Goal: Task Accomplishment & Management: Manage account settings

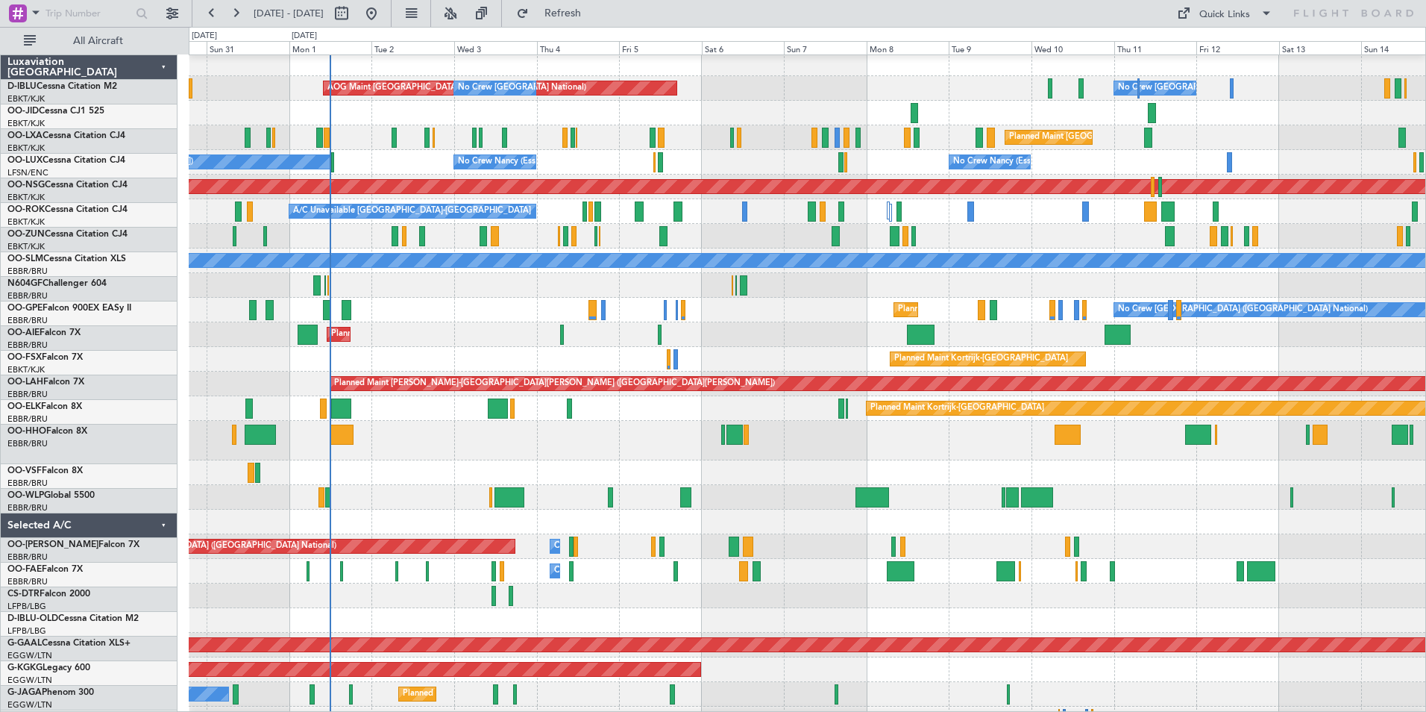
scroll to position [4, 0]
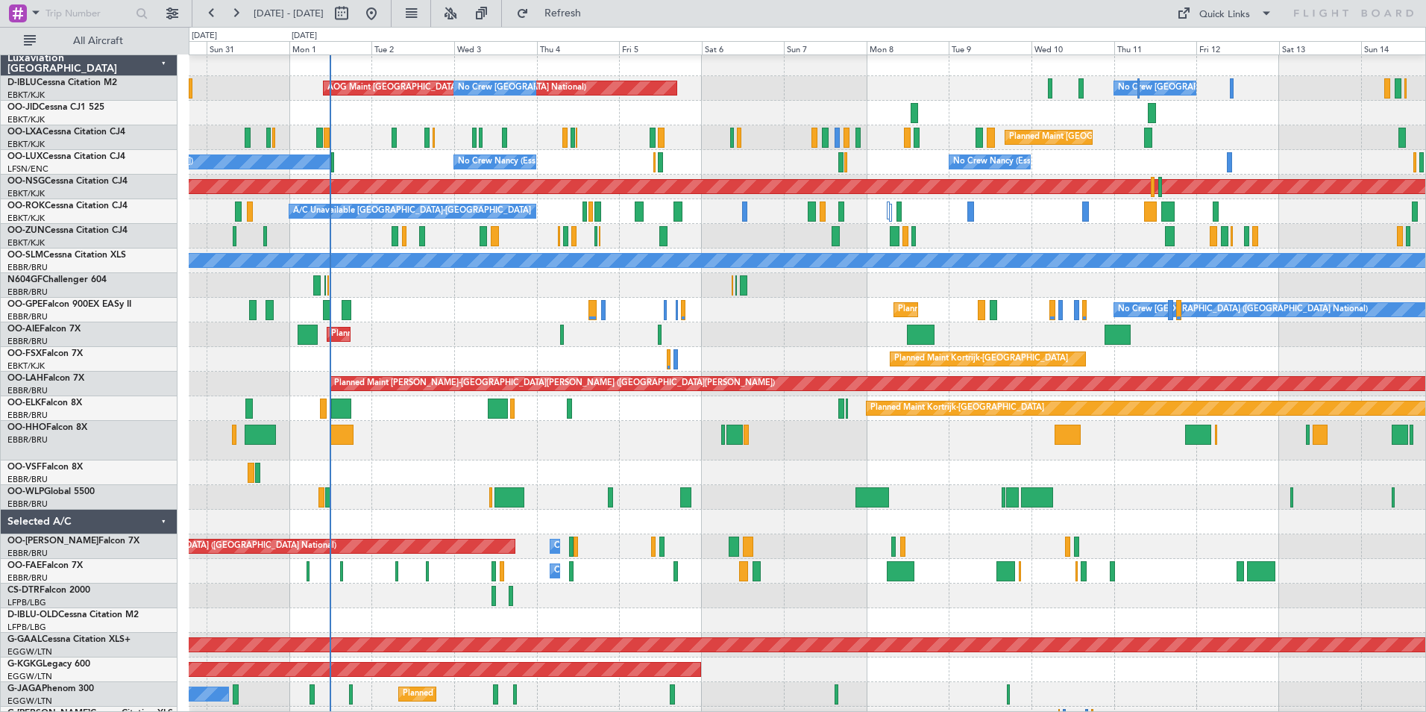
click at [704, 425] on div at bounding box center [807, 441] width 1237 height 40
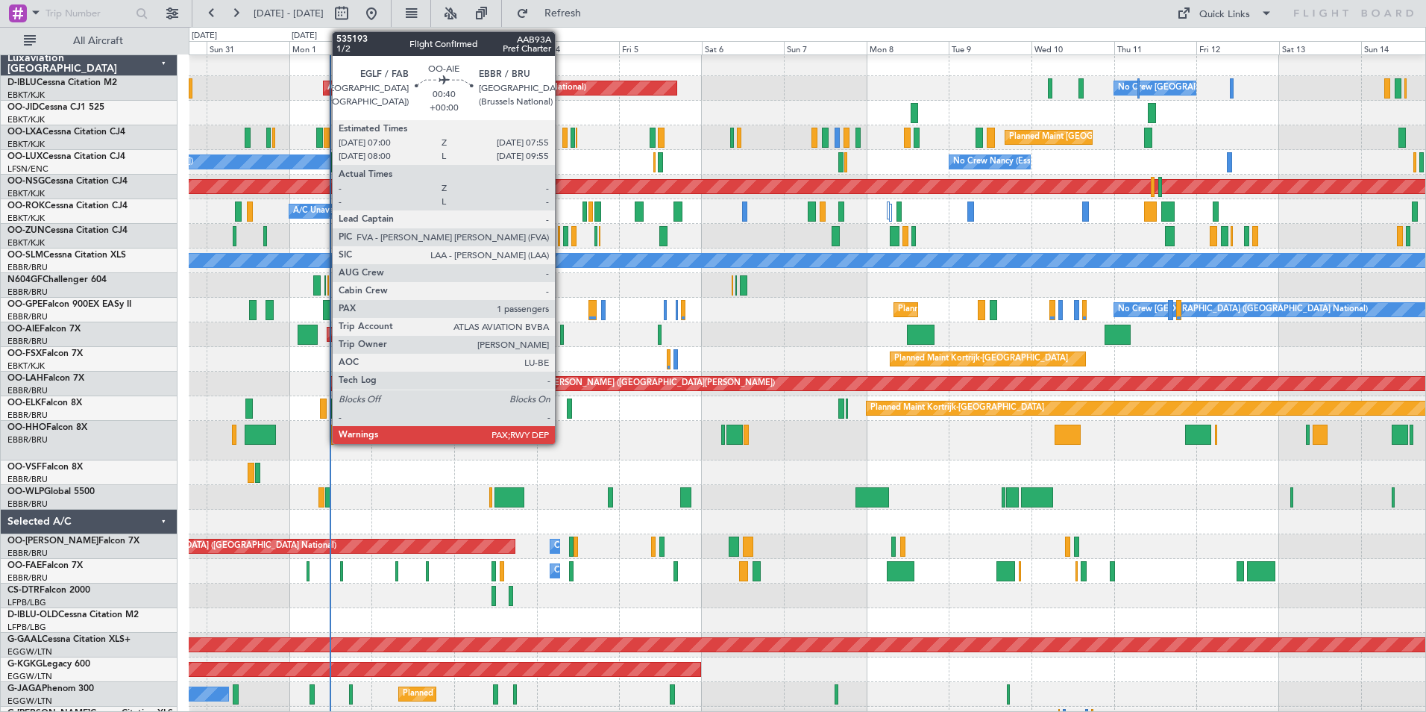
click at [562, 327] on div at bounding box center [562, 335] width 4 height 20
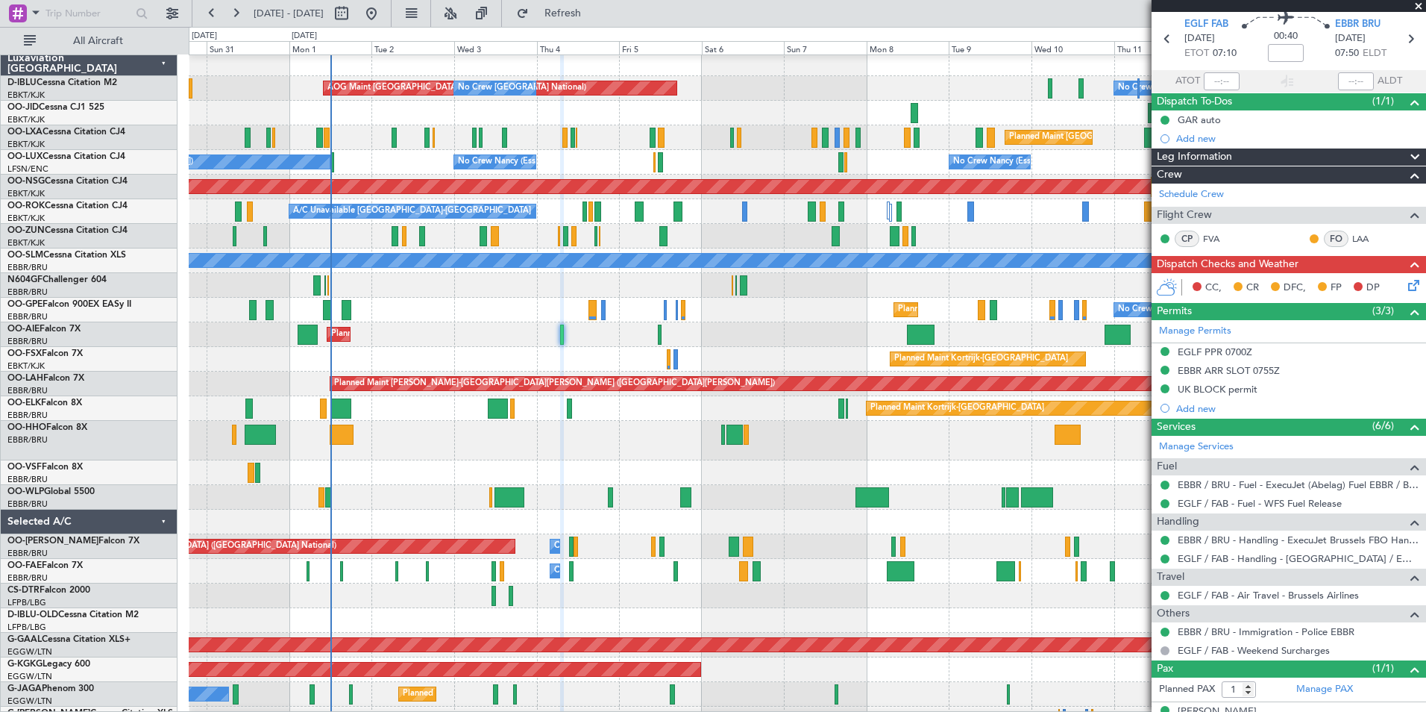
scroll to position [76, 0]
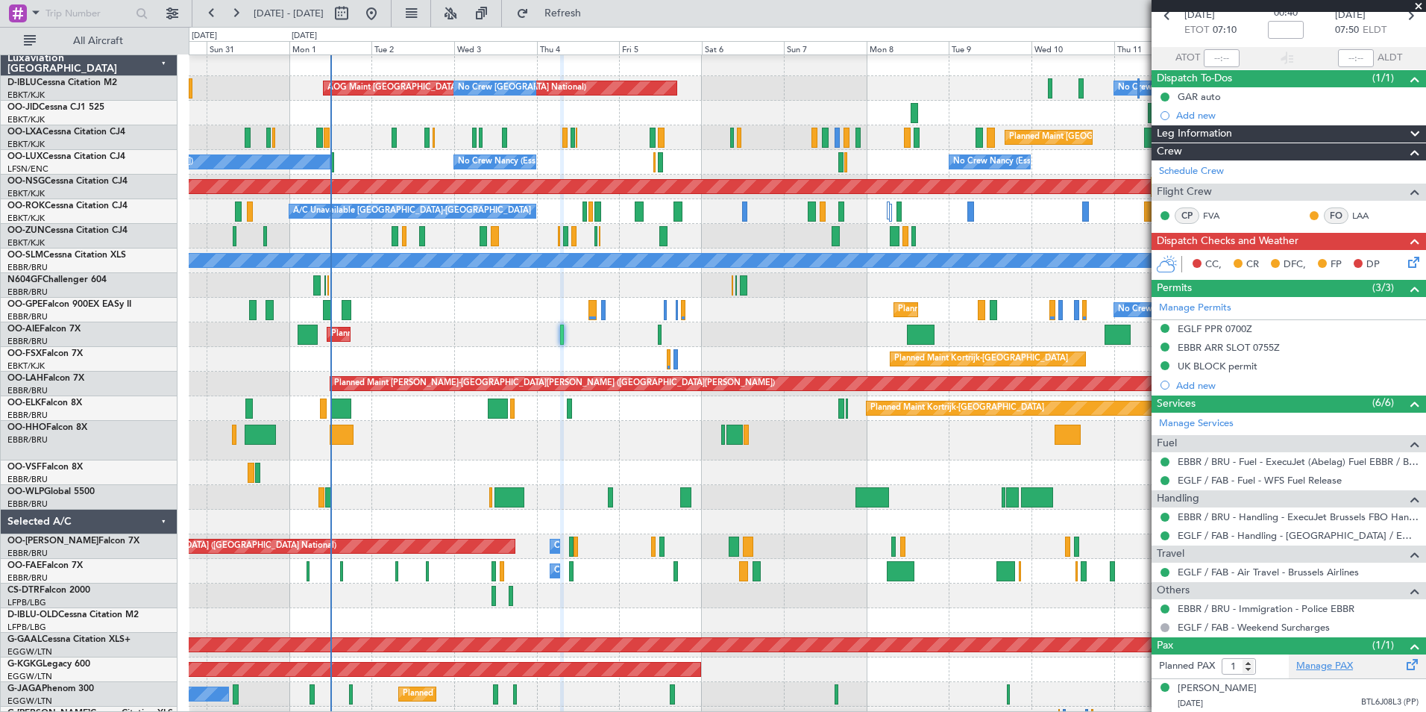
click at [1332, 661] on link "Manage PAX" at bounding box center [1325, 666] width 57 height 15
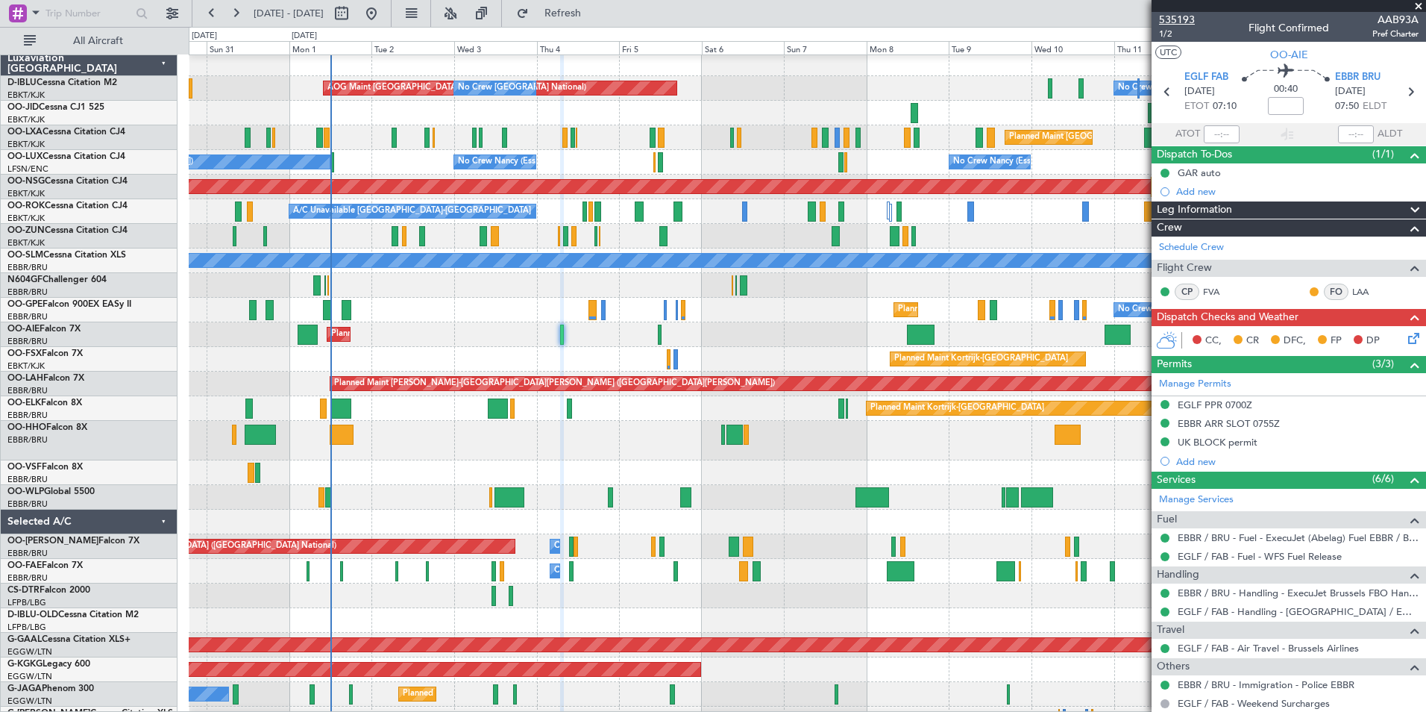
click at [1185, 19] on span "535193" at bounding box center [1177, 20] width 36 height 16
click at [1227, 498] on link "Manage Services" at bounding box center [1196, 499] width 75 height 15
click at [1188, 18] on span "535193" at bounding box center [1177, 20] width 36 height 16
click at [1177, 13] on span "535193" at bounding box center [1177, 20] width 36 height 16
click at [1250, 401] on div "EGLF PPR 0700Z" at bounding box center [1215, 404] width 75 height 13
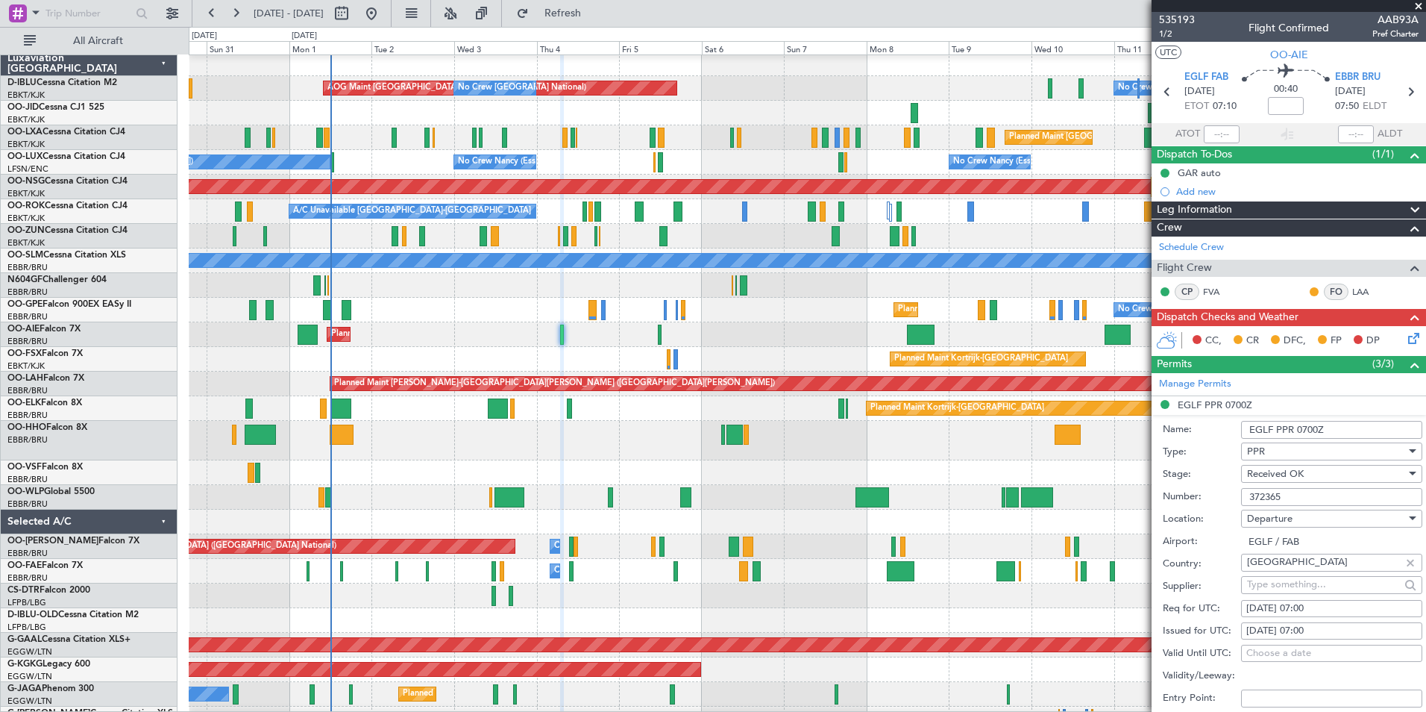
drag, startPoint x: 1301, startPoint y: 501, endPoint x: 1223, endPoint y: 493, distance: 78.8
click at [1223, 493] on div "Number: 372365" at bounding box center [1293, 497] width 260 height 22
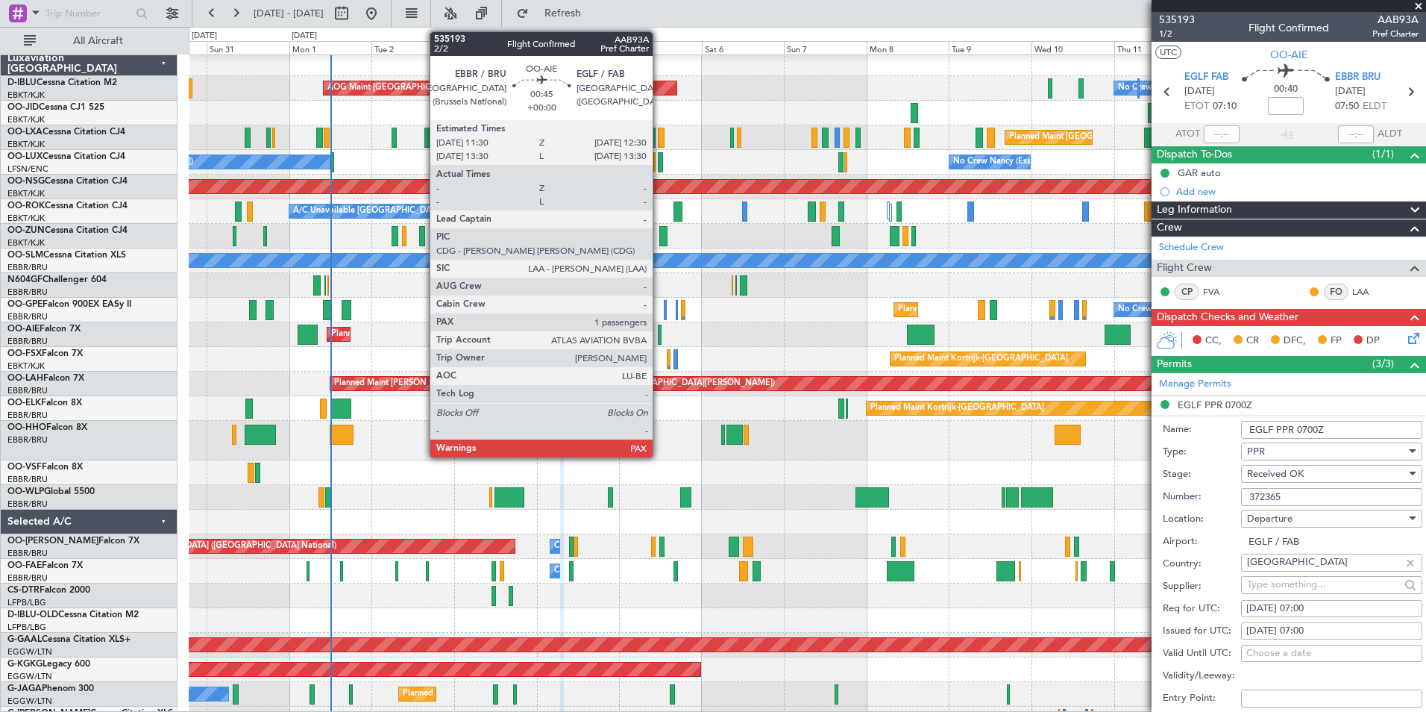
click at [660, 335] on div at bounding box center [660, 335] width 4 height 20
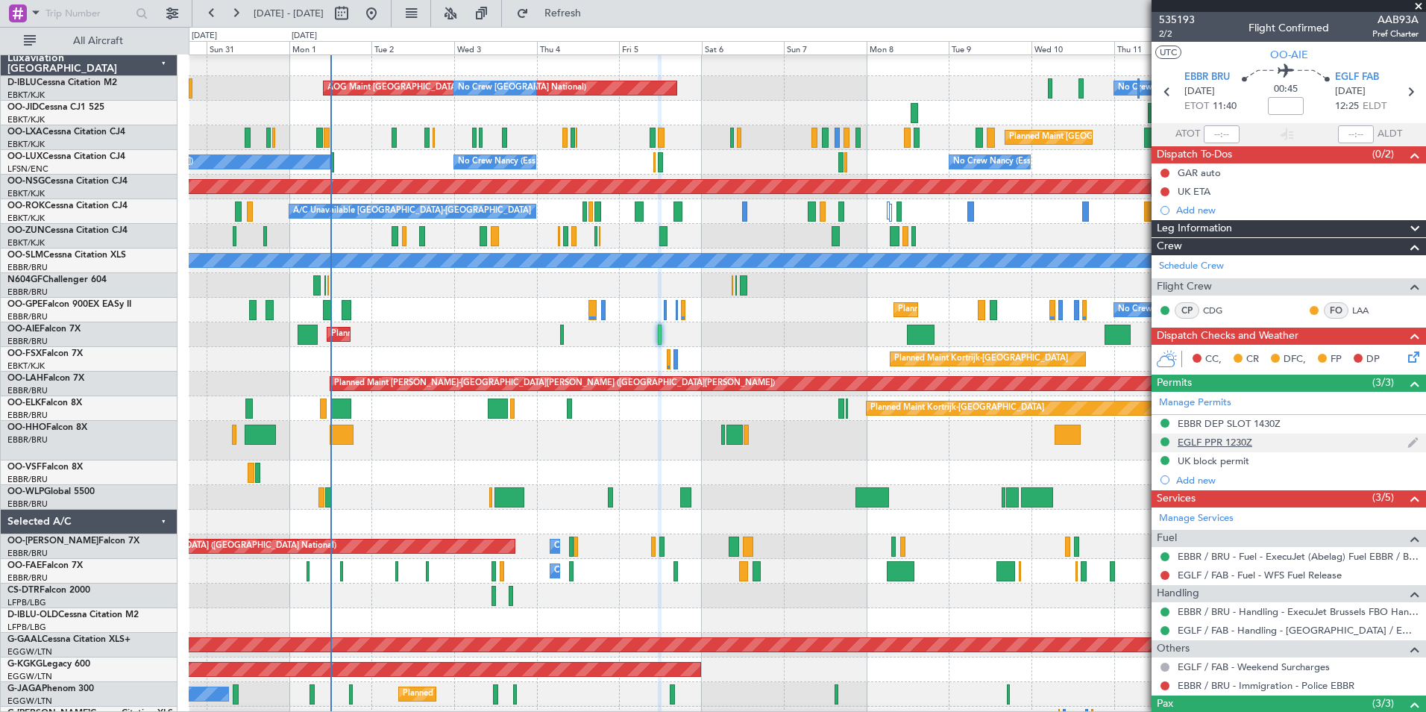
click at [1196, 436] on div "EGLF PPR 1230Z" at bounding box center [1215, 442] width 75 height 13
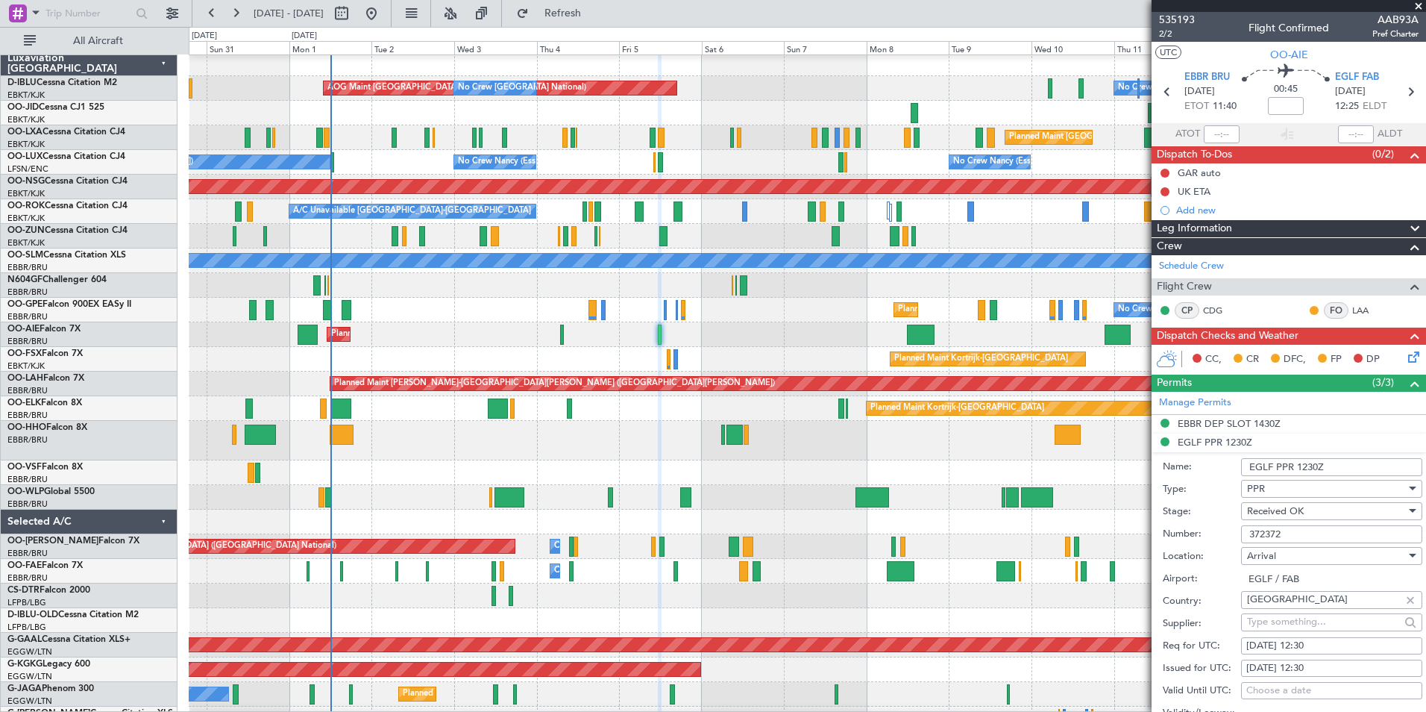
drag, startPoint x: 1291, startPoint y: 529, endPoint x: 1188, endPoint y: 533, distance: 103.0
click at [1188, 533] on div "Number: 372372" at bounding box center [1293, 534] width 260 height 22
click at [801, 445] on div at bounding box center [807, 441] width 1237 height 40
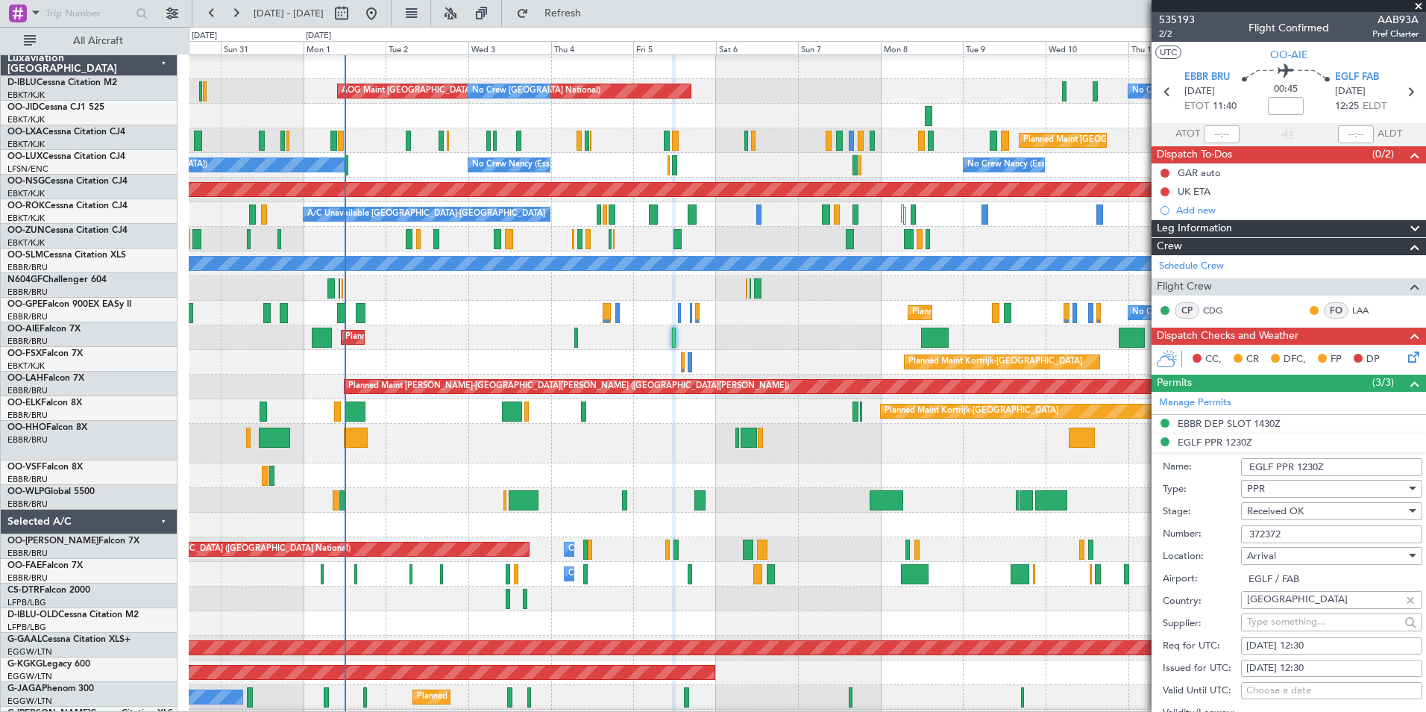
scroll to position [1, 0]
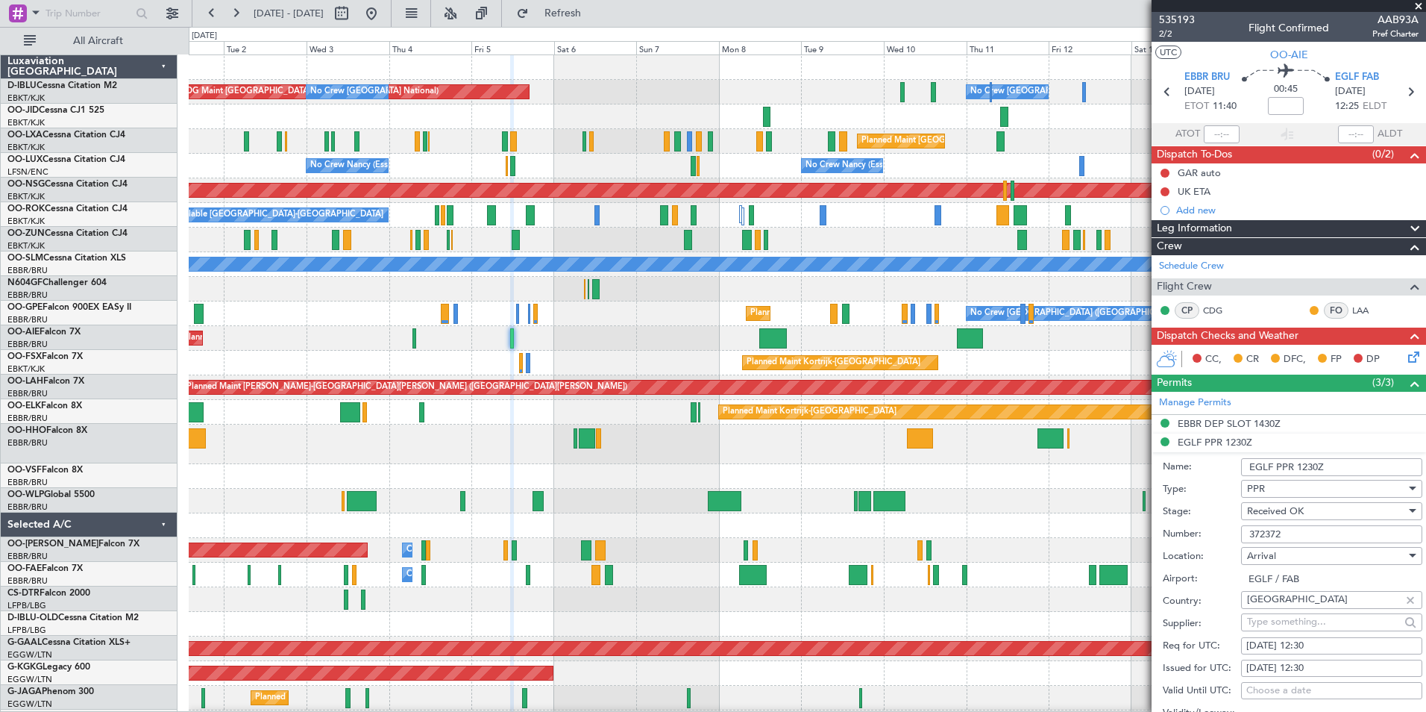
click at [599, 461] on div at bounding box center [807, 445] width 1237 height 40
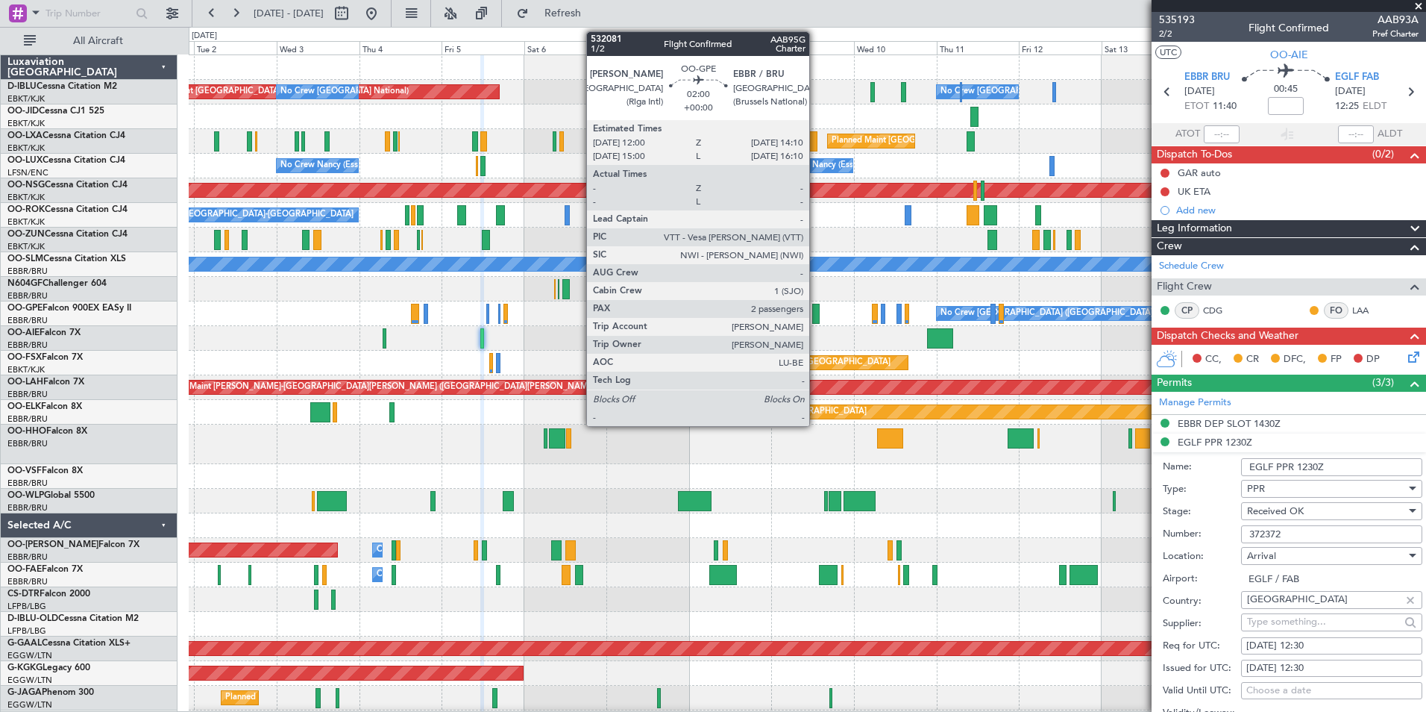
click at [816, 318] on div at bounding box center [815, 314] width 7 height 20
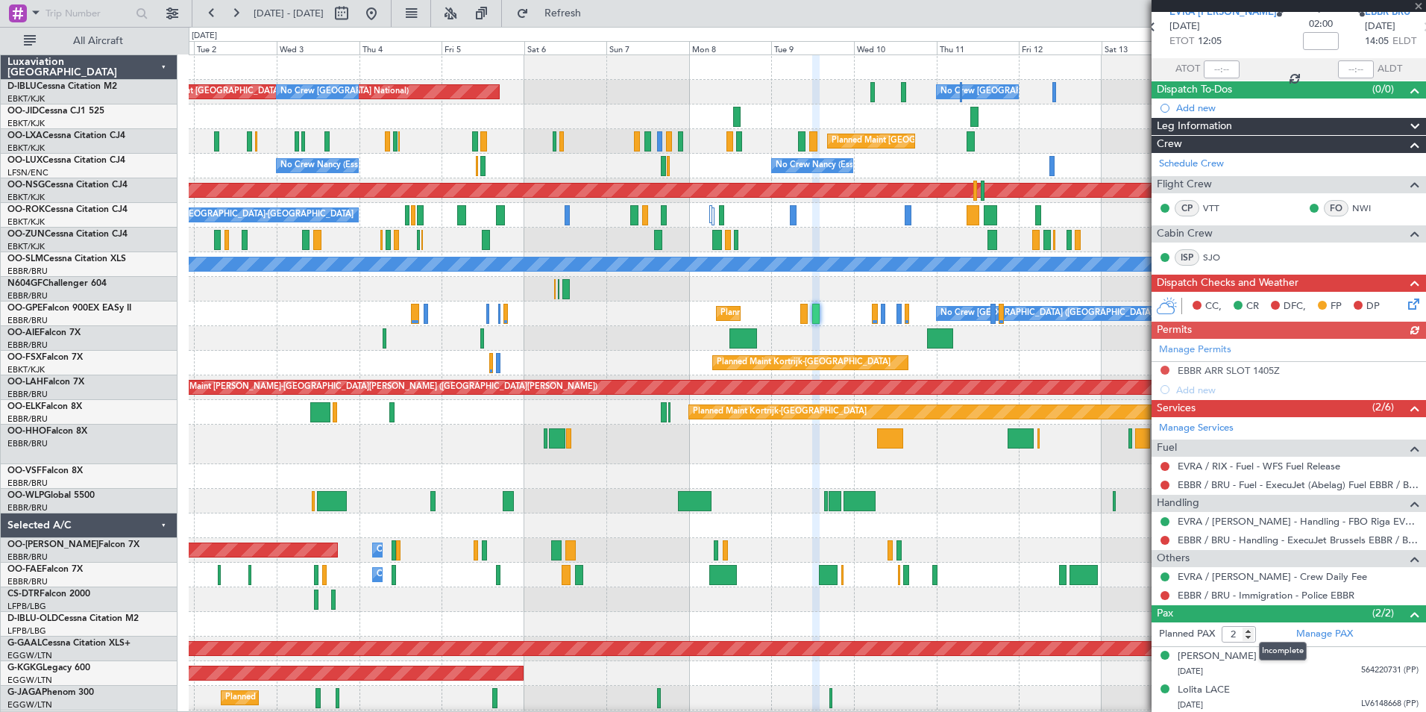
scroll to position [66, 0]
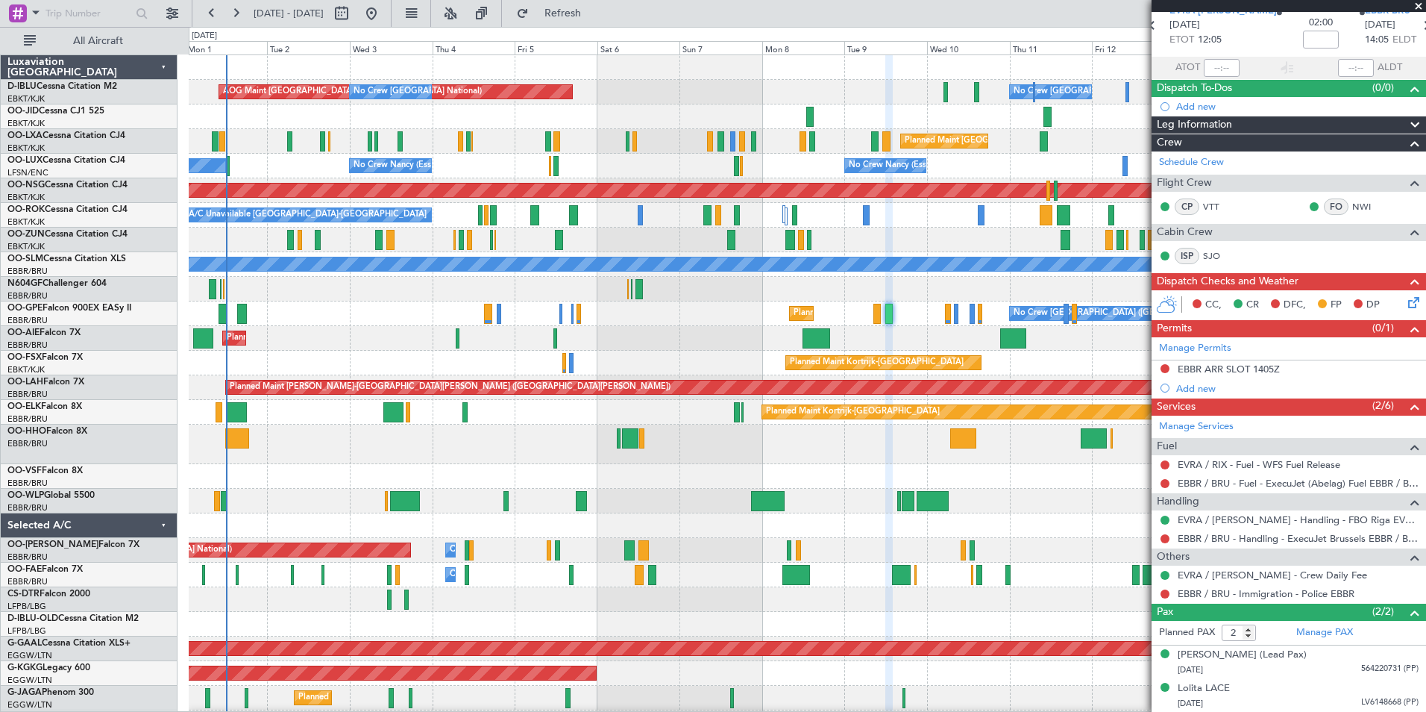
click at [1142, 533] on div at bounding box center [807, 525] width 1237 height 25
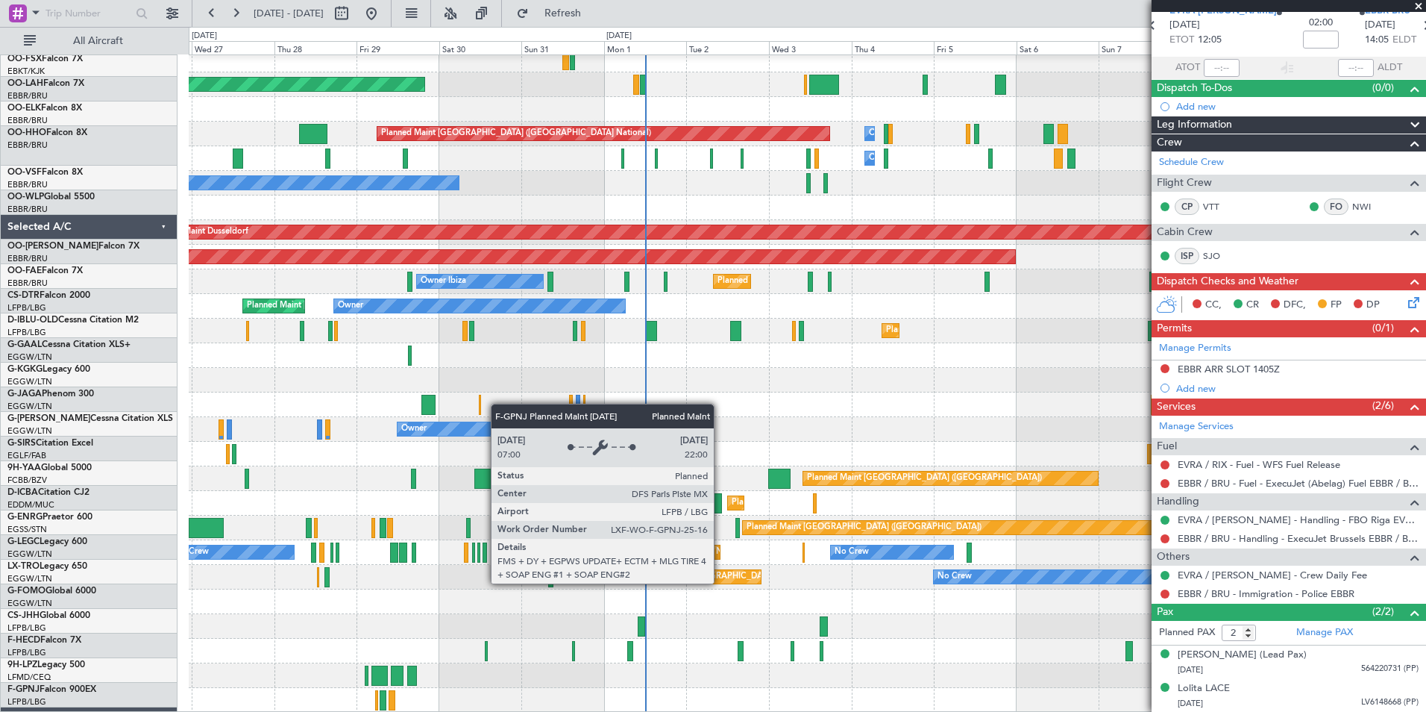
scroll to position [416, 0]
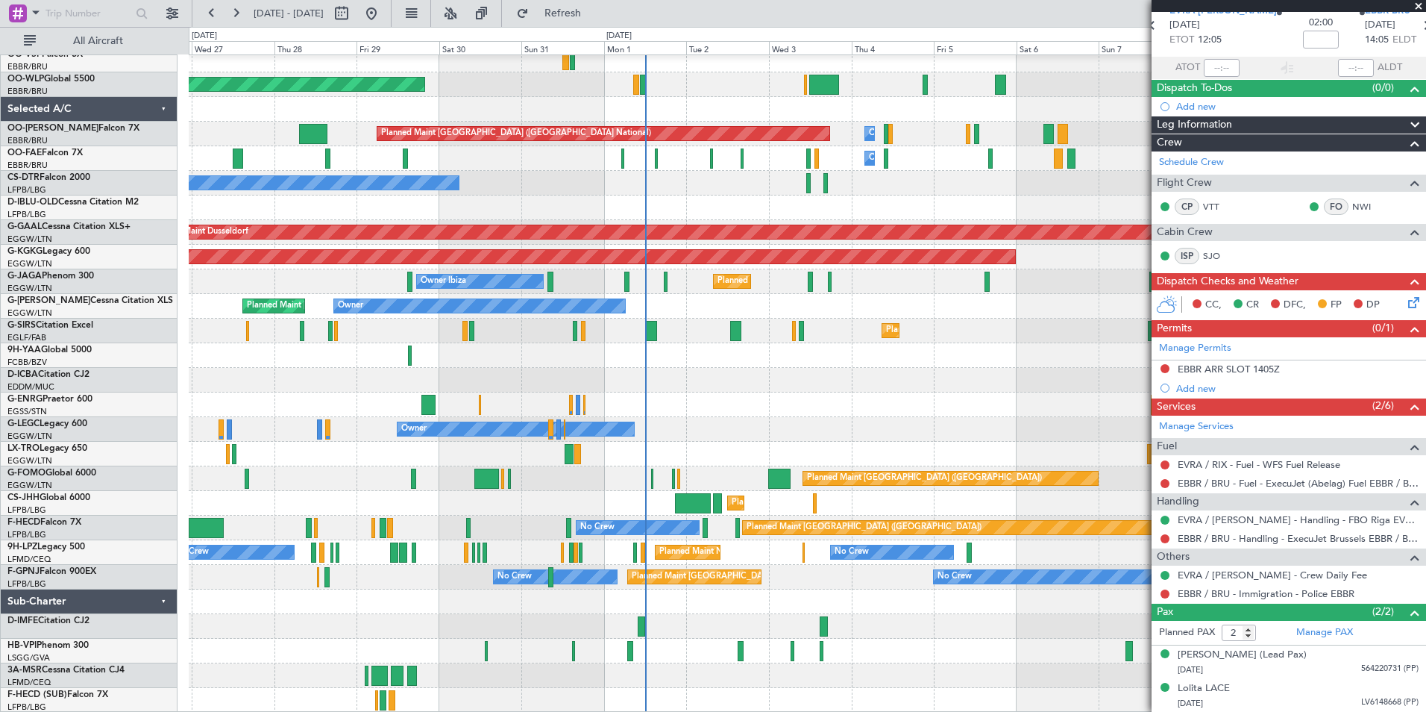
click at [744, 651] on div at bounding box center [807, 651] width 1237 height 25
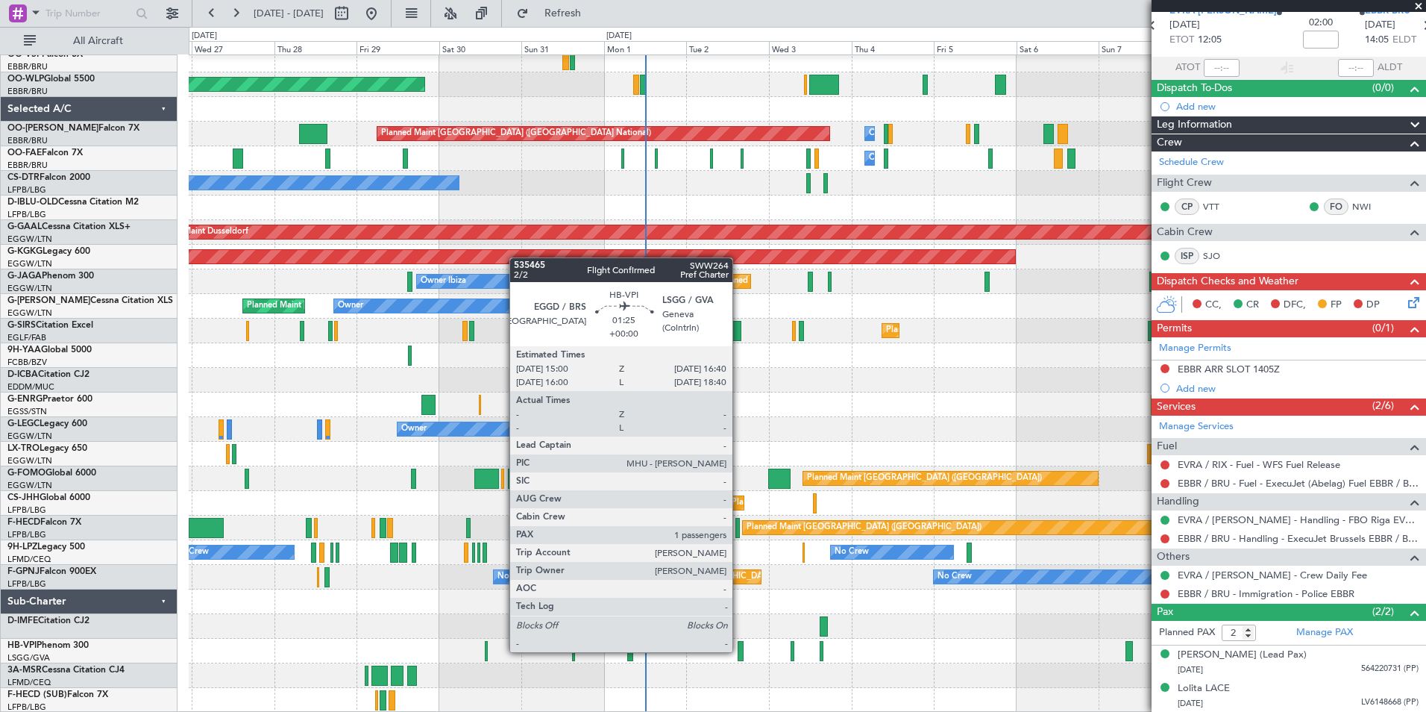
click at [739, 651] on div at bounding box center [741, 651] width 6 height 20
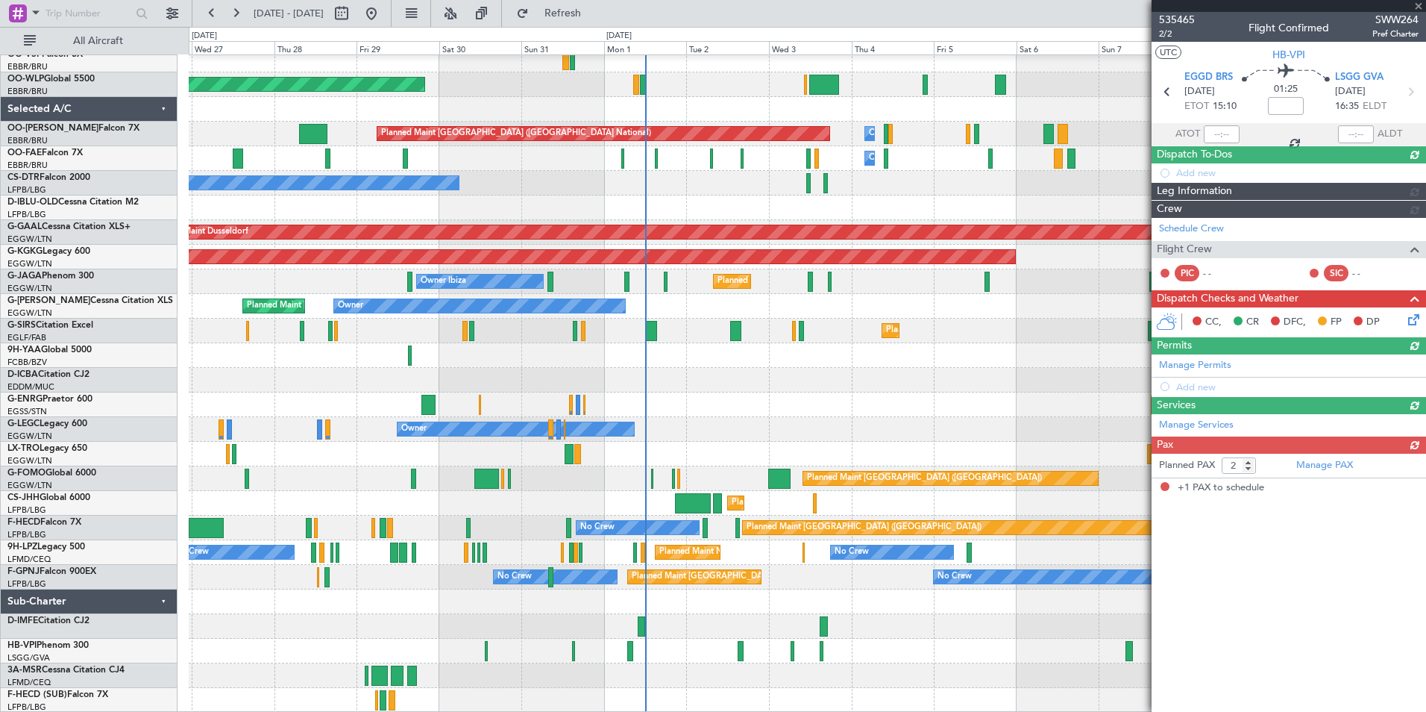
type input "1"
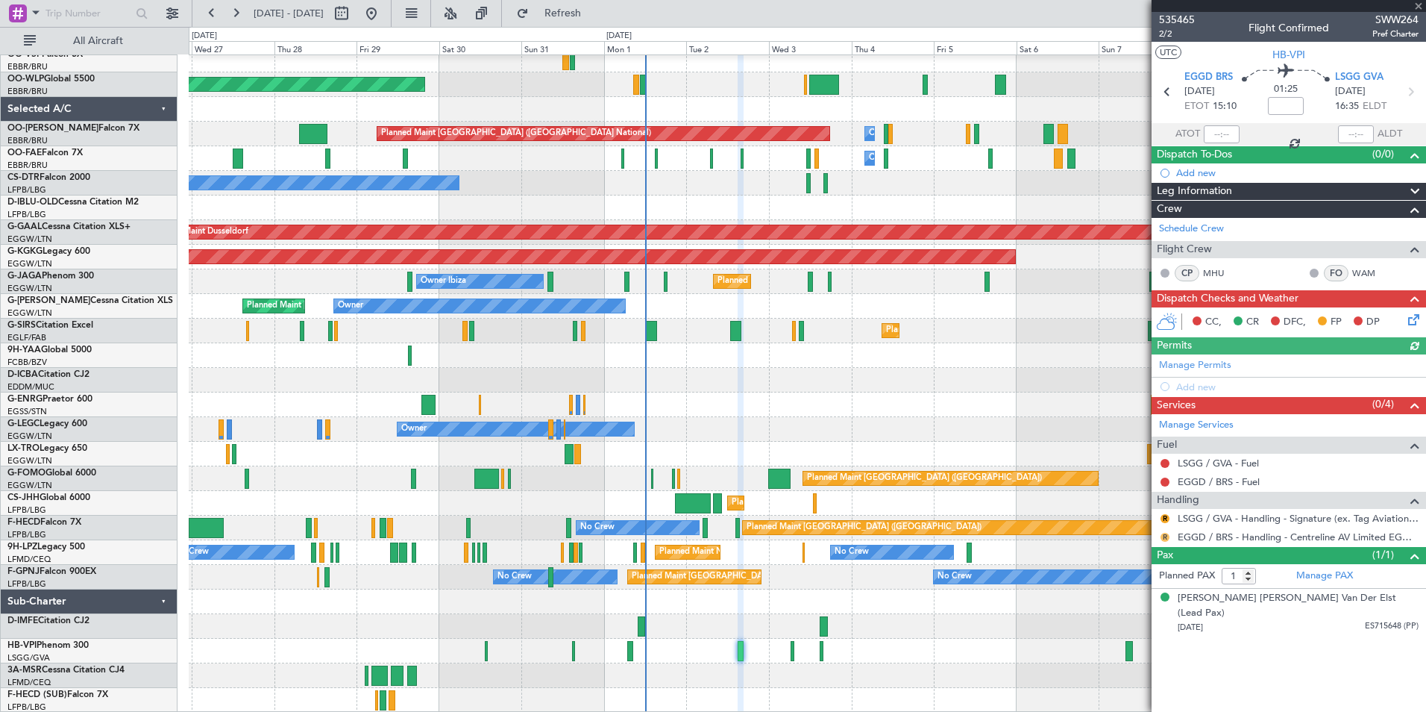
click at [1163, 537] on button "R" at bounding box center [1165, 537] width 9 height 9
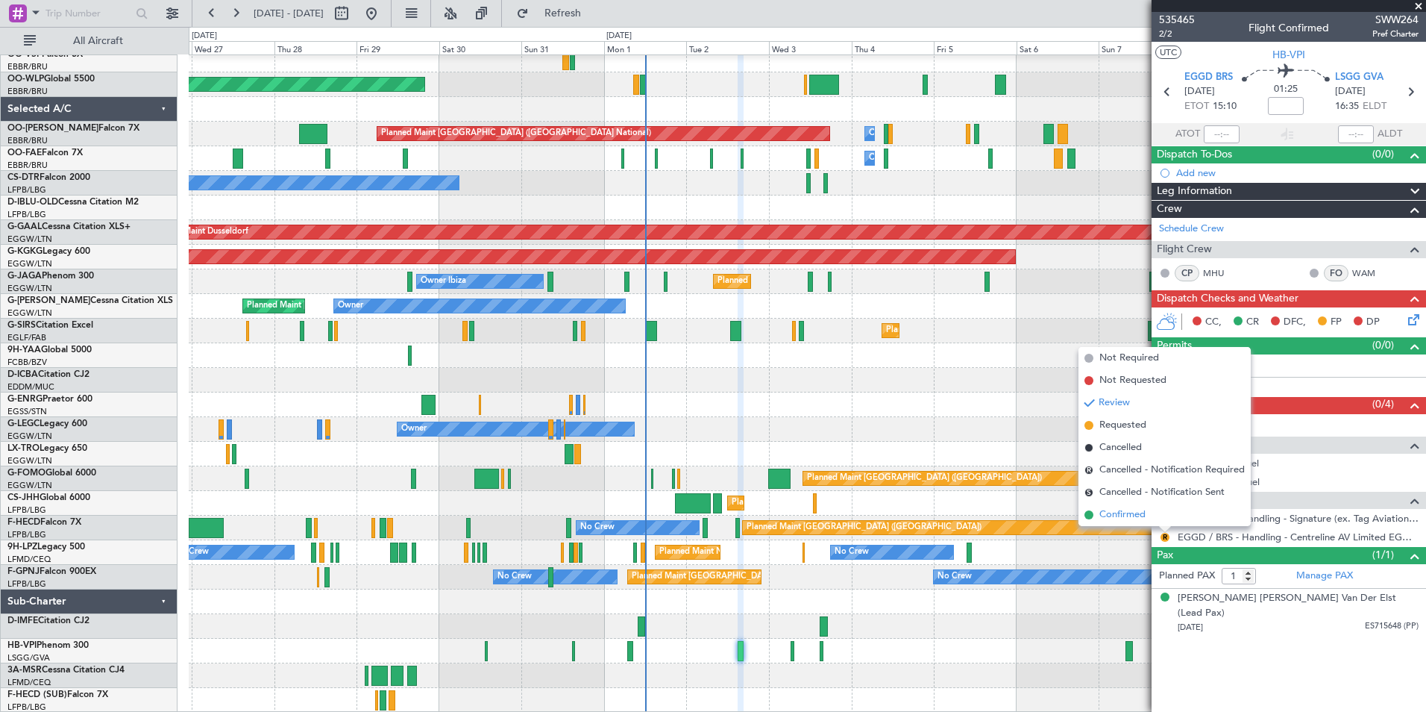
click at [1100, 524] on li "Confirmed" at bounding box center [1165, 515] width 172 height 22
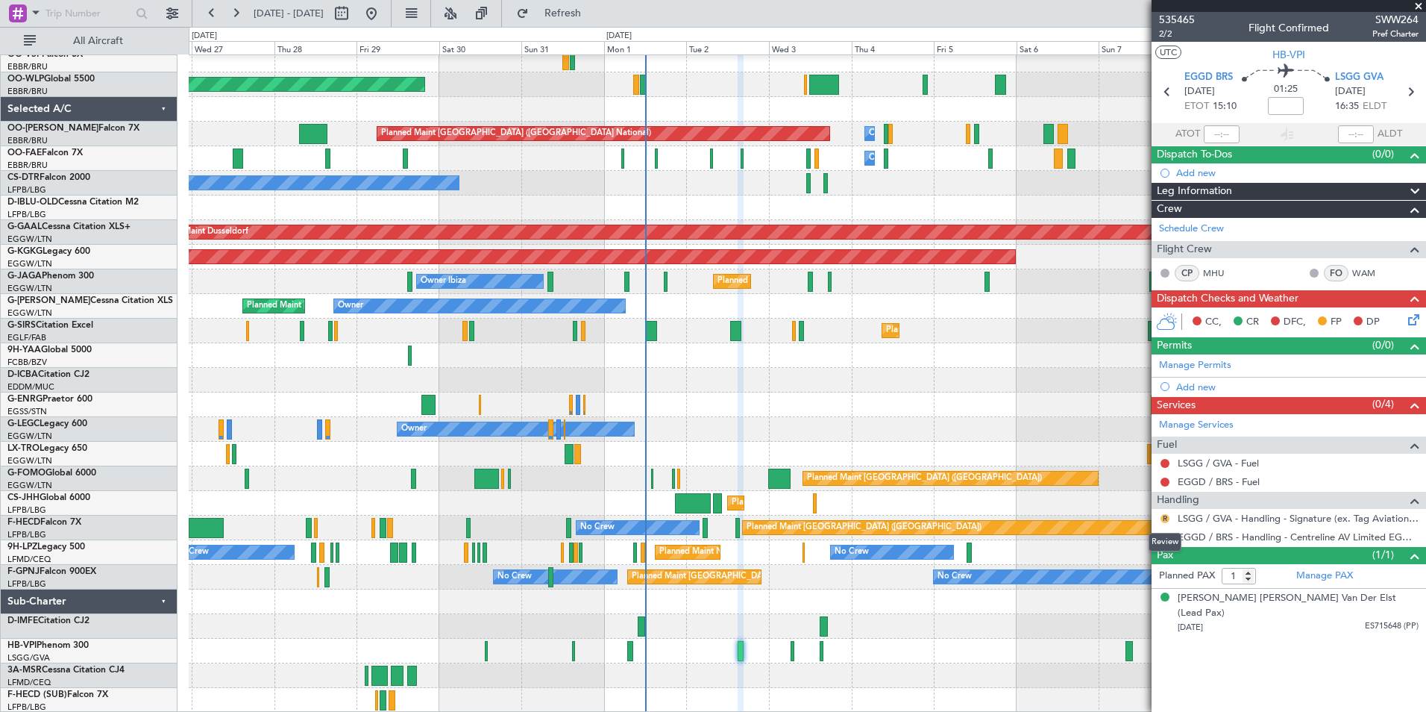
click at [1166, 519] on button "R" at bounding box center [1165, 518] width 9 height 9
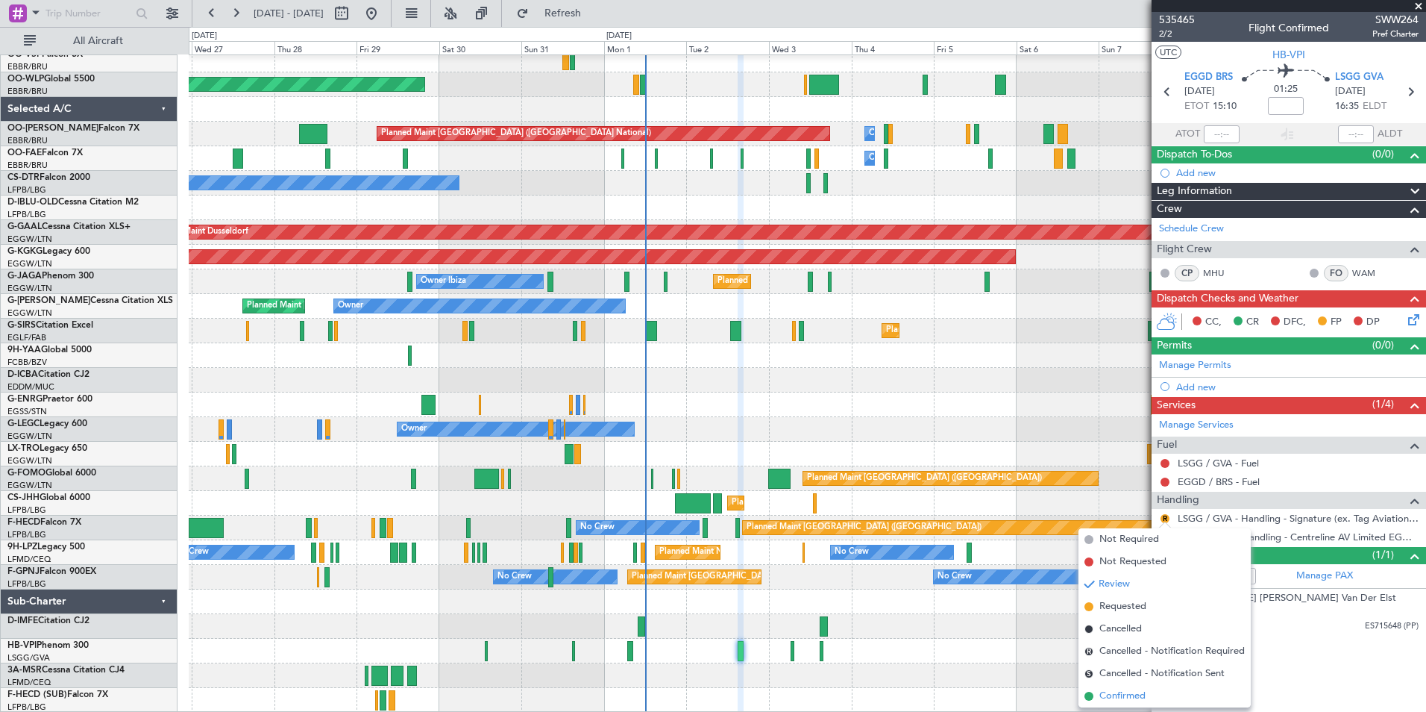
click at [1125, 692] on span "Confirmed" at bounding box center [1123, 696] width 46 height 15
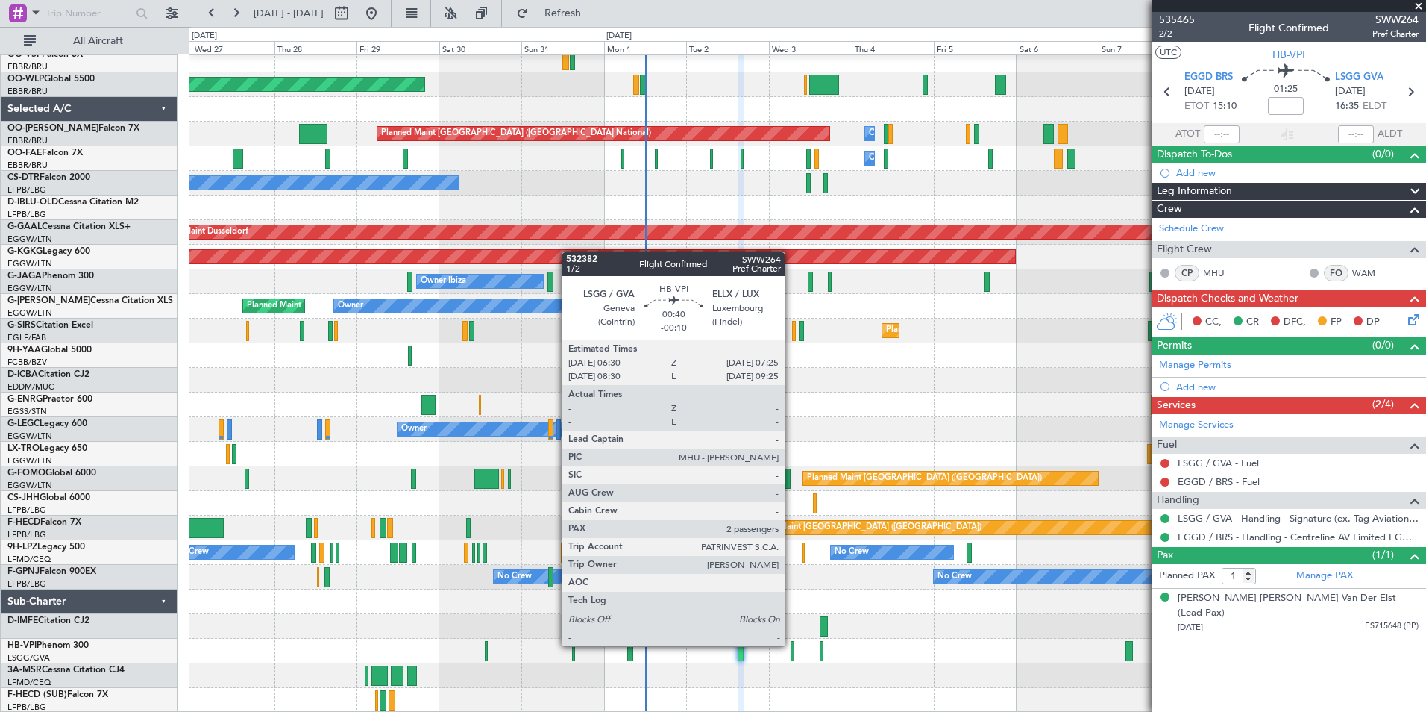
click at [792, 645] on div at bounding box center [793, 651] width 4 height 20
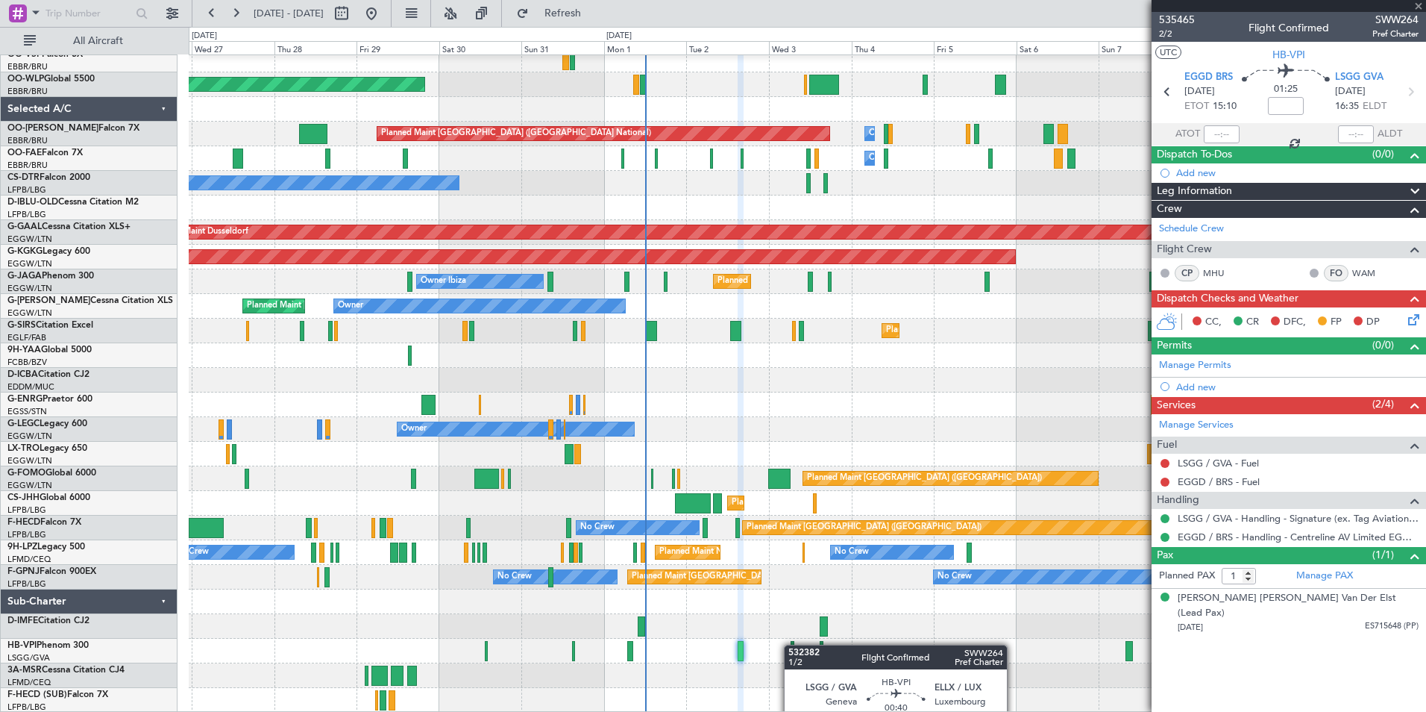
type input "-00:10"
type input "2"
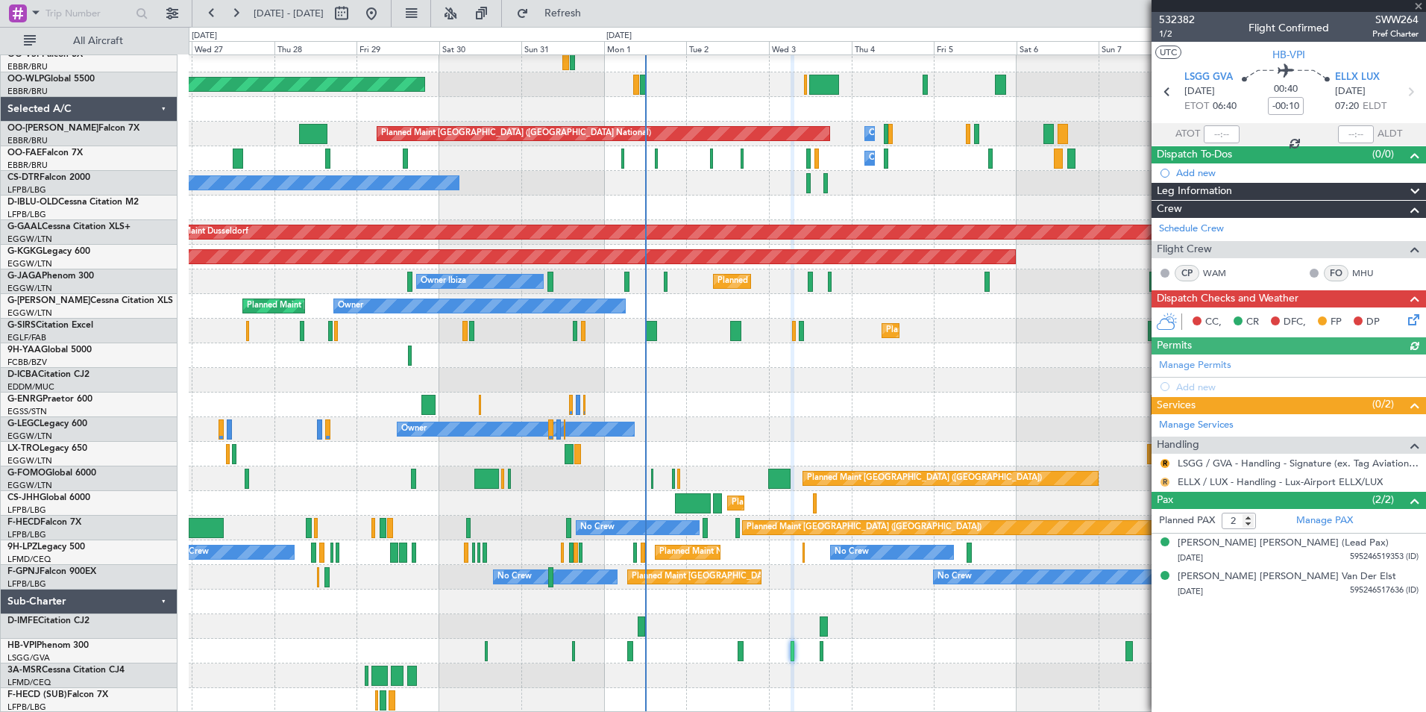
click at [1169, 480] on button "R" at bounding box center [1165, 481] width 9 height 9
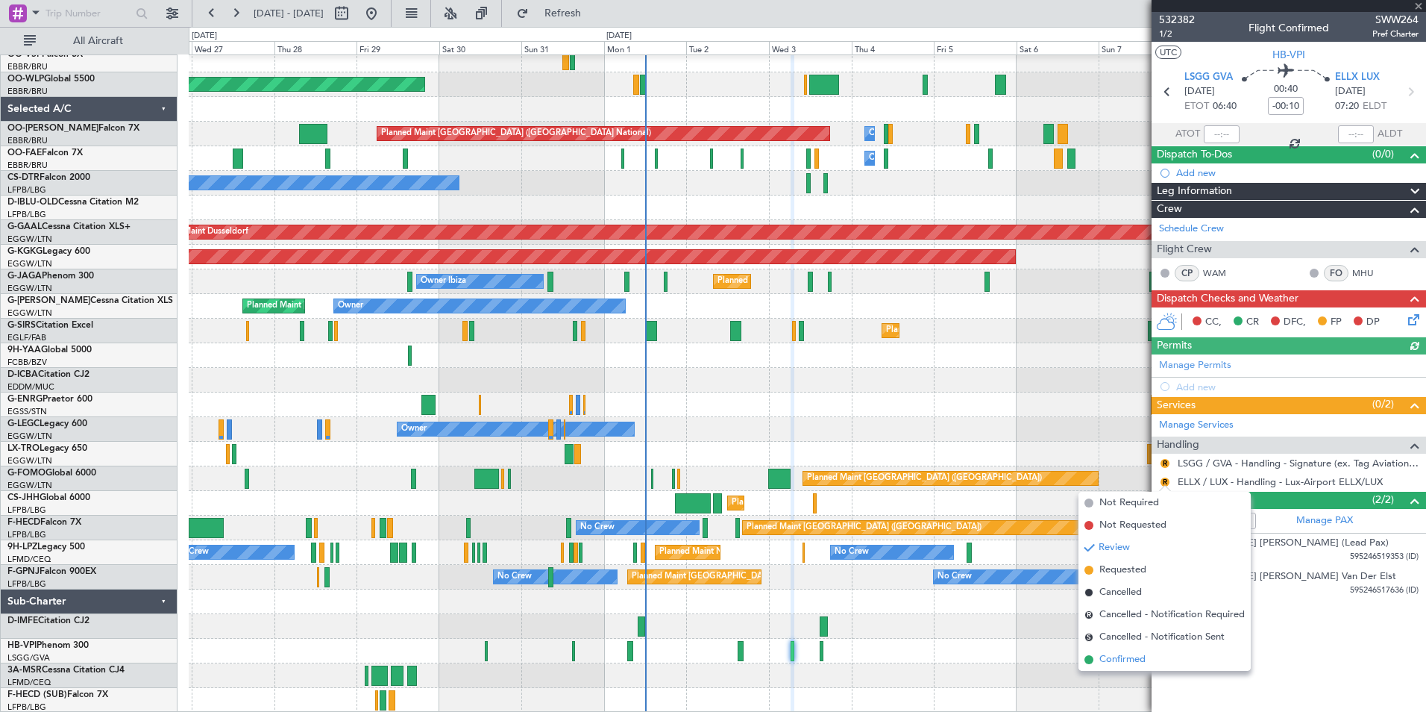
click at [1135, 654] on span "Confirmed" at bounding box center [1123, 659] width 46 height 15
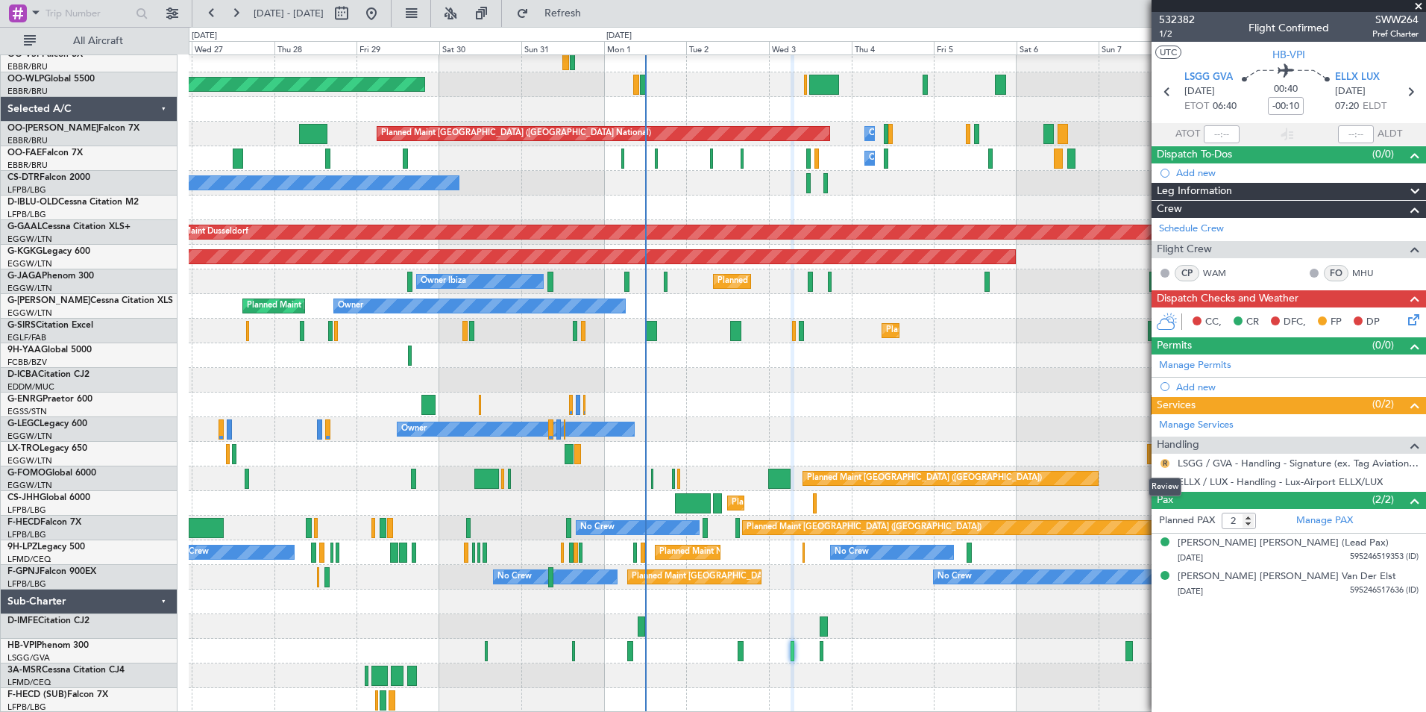
click at [1168, 465] on button "R" at bounding box center [1165, 463] width 9 height 9
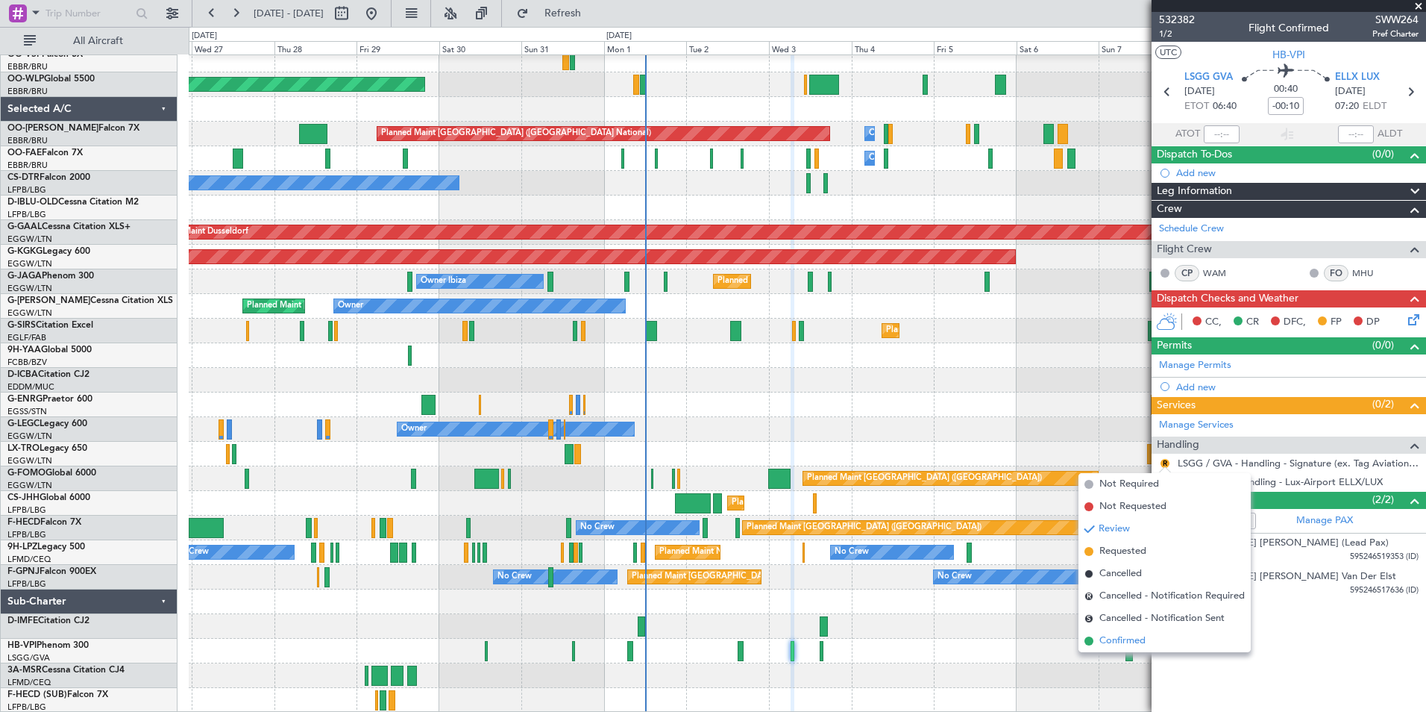
click at [1126, 645] on span "Confirmed" at bounding box center [1123, 640] width 46 height 15
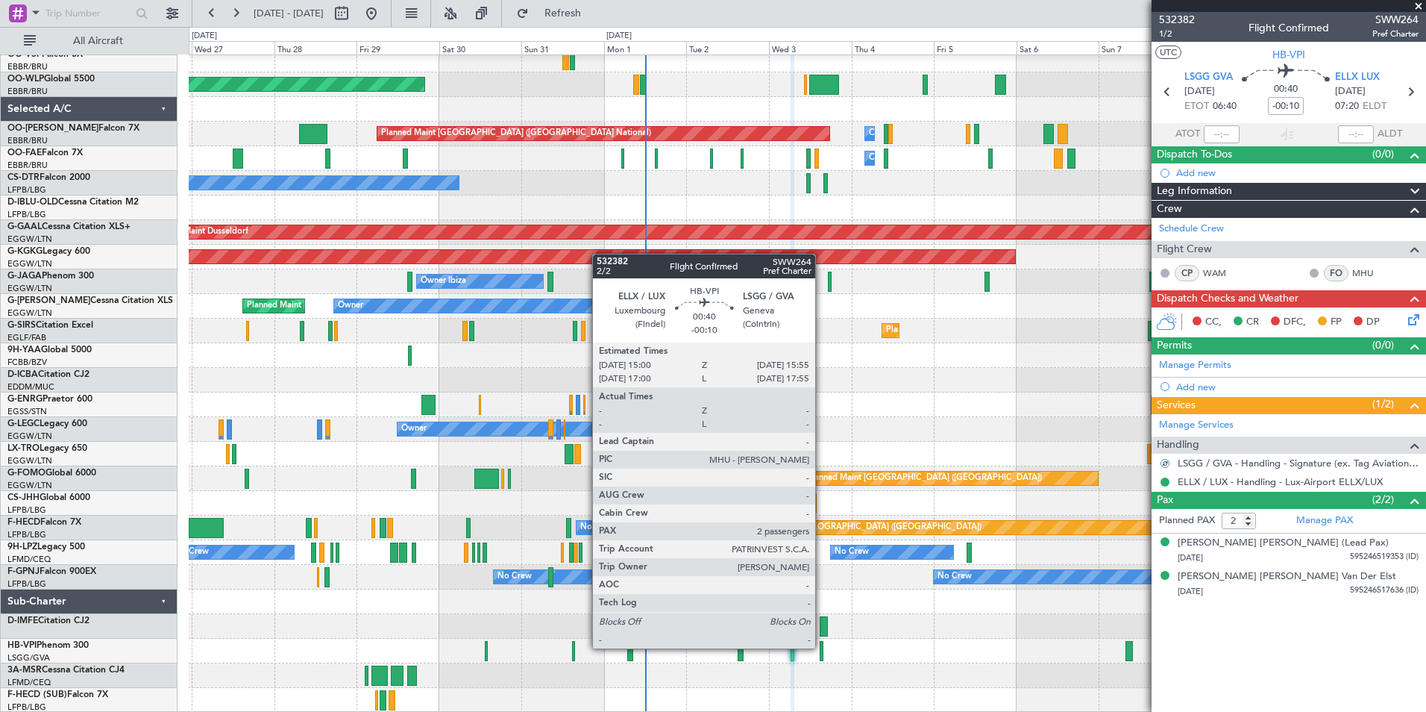
click at [822, 647] on div at bounding box center [822, 651] width 4 height 20
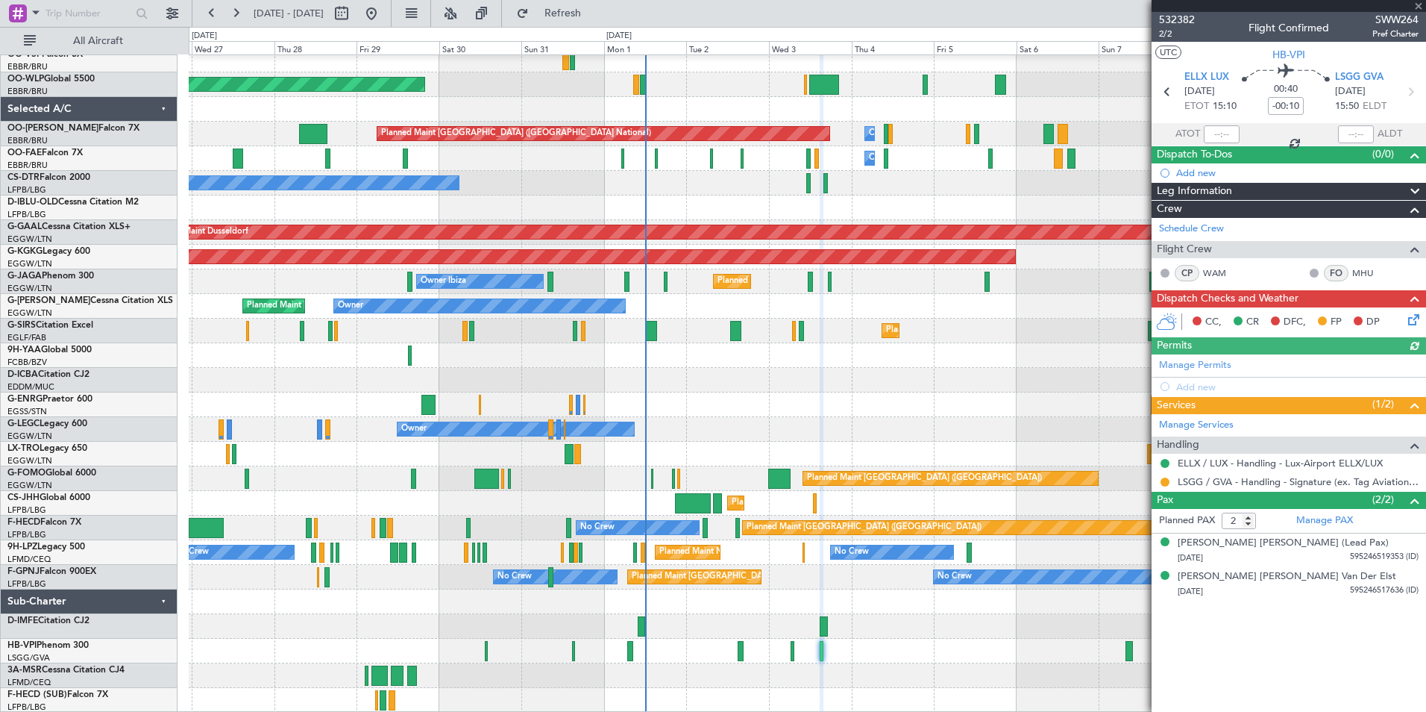
click at [1171, 478] on div "LSGG / GVA - Handling - Signature (ex. Tag Aviation) LSGG / GVA" at bounding box center [1289, 481] width 275 height 19
click at [1168, 481] on button at bounding box center [1165, 481] width 9 height 9
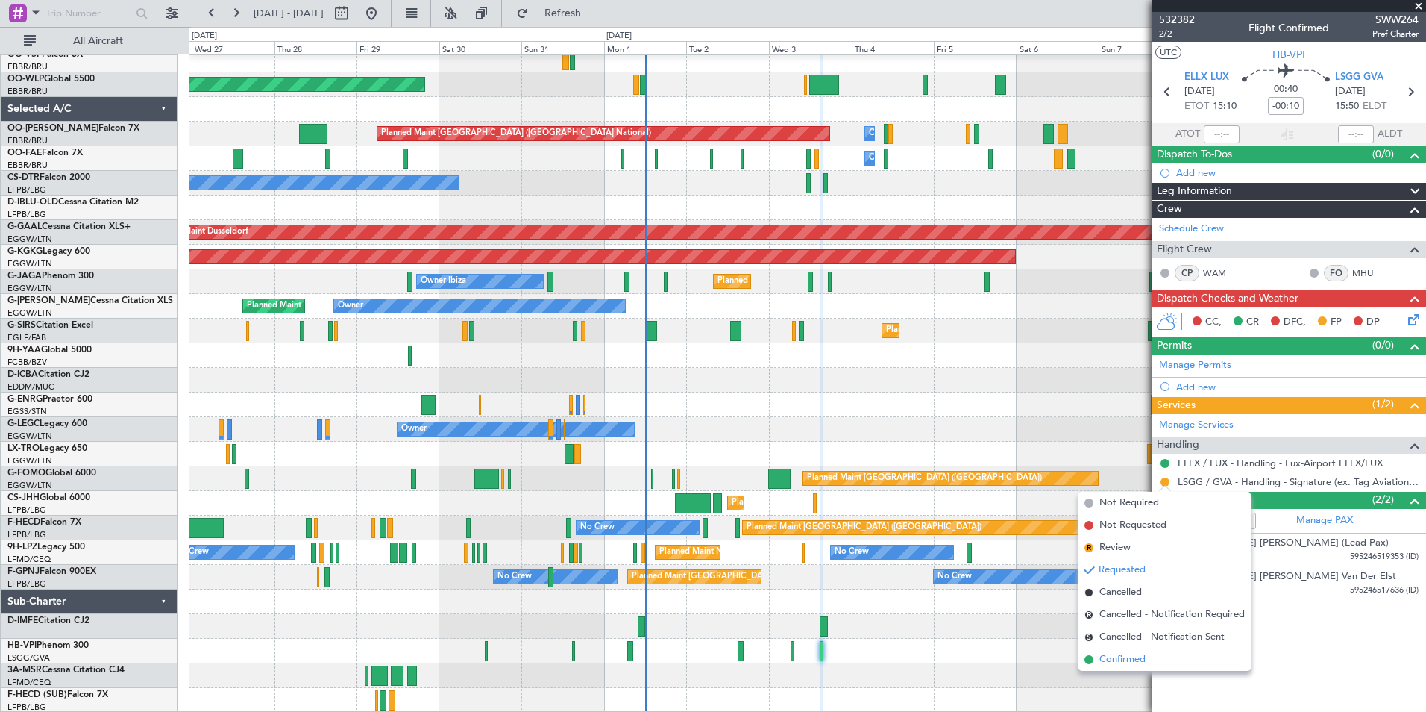
click at [1137, 665] on span "Confirmed" at bounding box center [1123, 659] width 46 height 15
